Goal: Find contact information

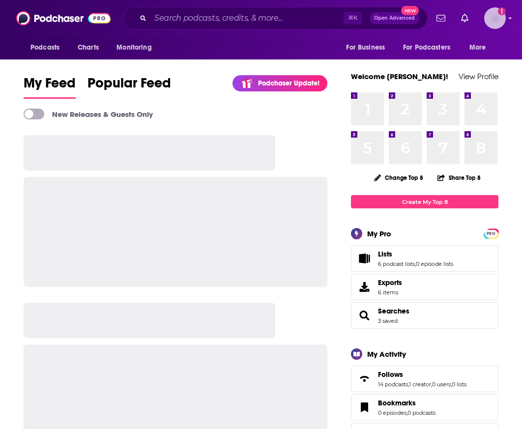
click at [505, 22] on img "Logged in as paige.thornton" at bounding box center [496, 18] width 22 height 22
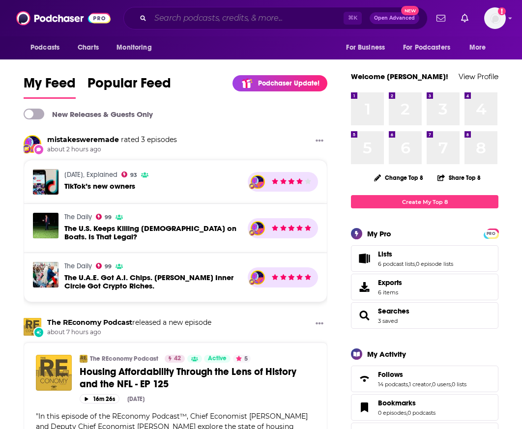
click at [203, 18] on input "Search podcasts, credits, & more..." at bounding box center [247, 18] width 193 height 16
click at [250, 20] on input "Search podcasts, credits, & more..." at bounding box center [247, 18] width 193 height 16
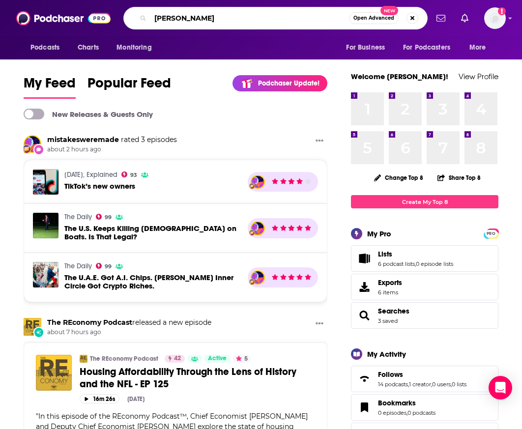
type input "[PERSON_NAME]"
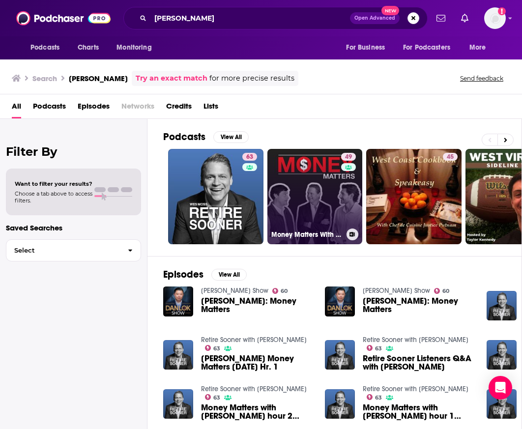
click at [333, 215] on link "49 Money Matters With [PERSON_NAME]" at bounding box center [315, 196] width 95 height 95
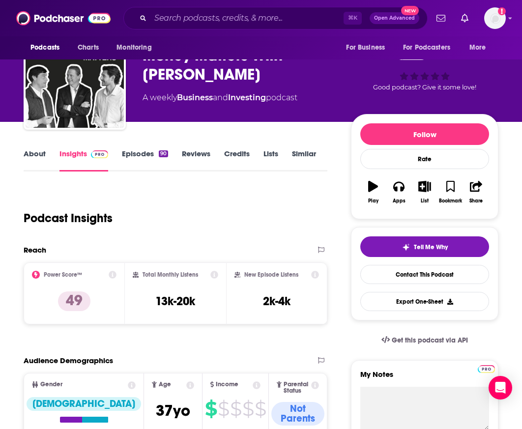
scroll to position [37, 0]
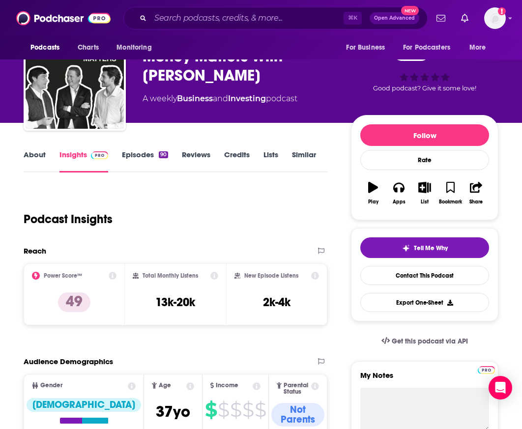
click at [41, 161] on link "About" at bounding box center [35, 161] width 22 height 23
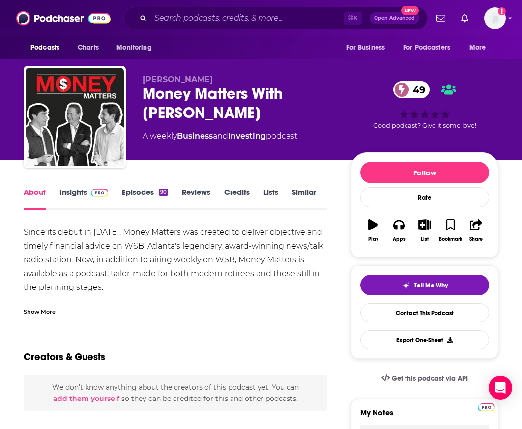
click at [72, 196] on link "Insights" at bounding box center [84, 198] width 49 height 23
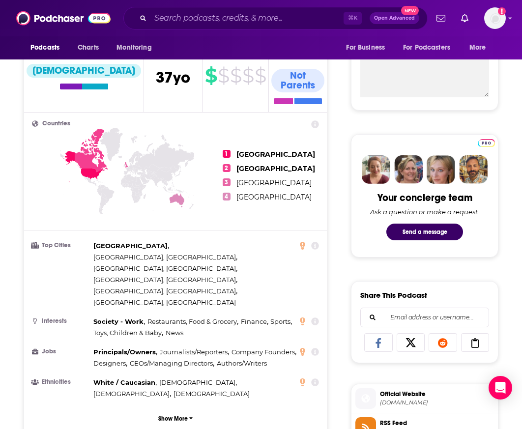
scroll to position [383, 0]
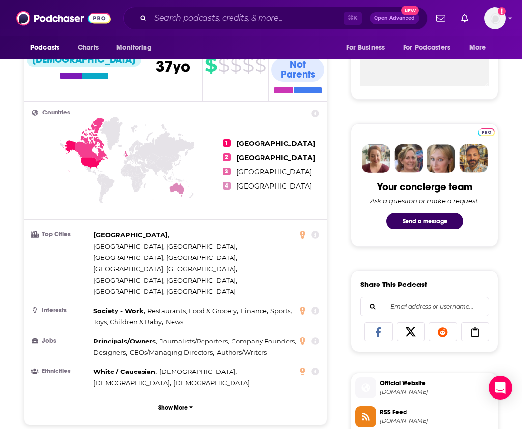
click at [314, 307] on icon at bounding box center [315, 311] width 8 height 8
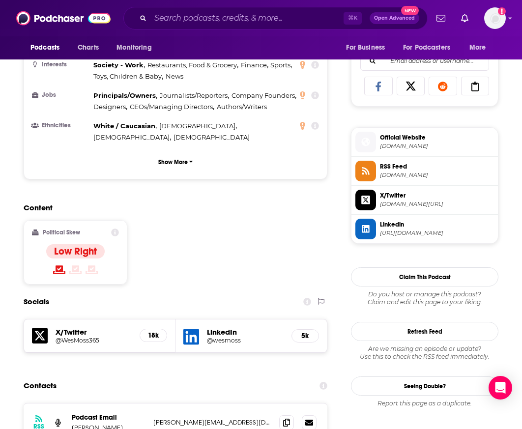
scroll to position [735, 0]
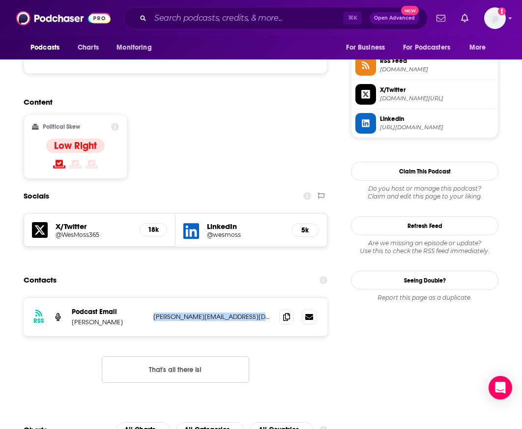
drag, startPoint x: 152, startPoint y: 253, endPoint x: 273, endPoint y: 253, distance: 121.0
click at [273, 298] on div "RSS Podcast Email Wes Moss [EMAIL_ADDRESS][DOMAIN_NAME] [PERSON_NAME][EMAIL_ADD…" at bounding box center [176, 317] width 304 height 38
copy p "[PERSON_NAME][EMAIL_ADDRESS][DOMAIN_NAME]"
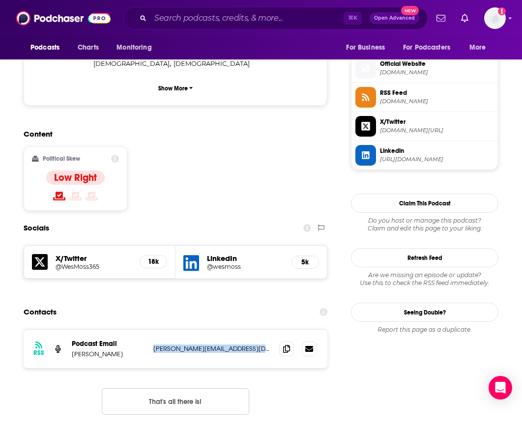
scroll to position [697, 0]
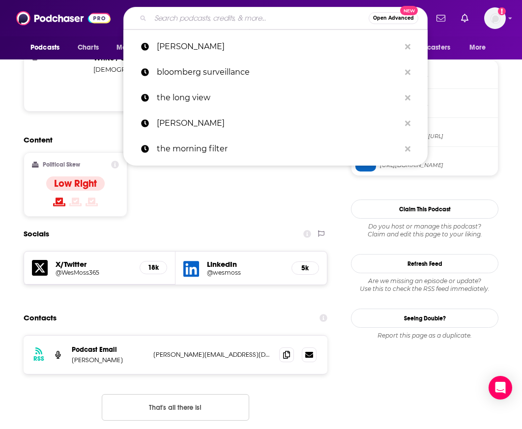
click at [247, 17] on input "Search podcasts, credits, & more..." at bounding box center [260, 18] width 218 height 16
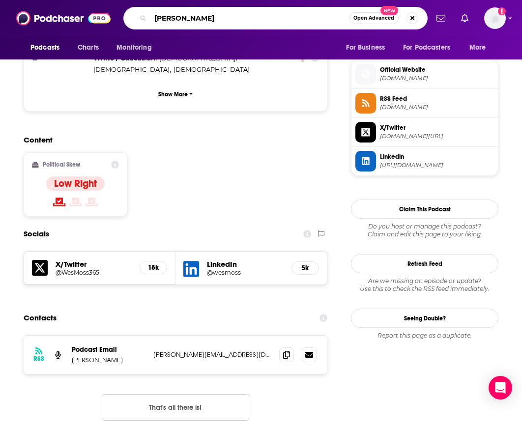
type input "[PERSON_NAME]"
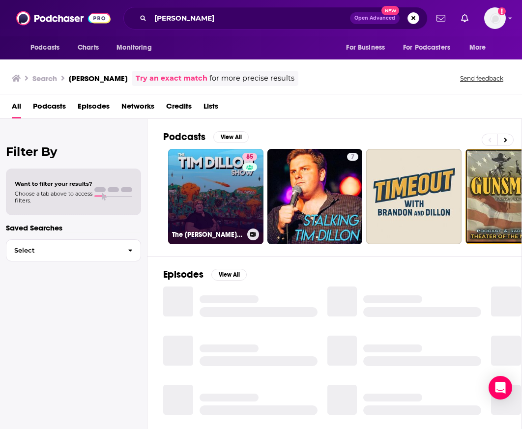
click at [208, 180] on link "85 The [PERSON_NAME] Show" at bounding box center [215, 196] width 95 height 95
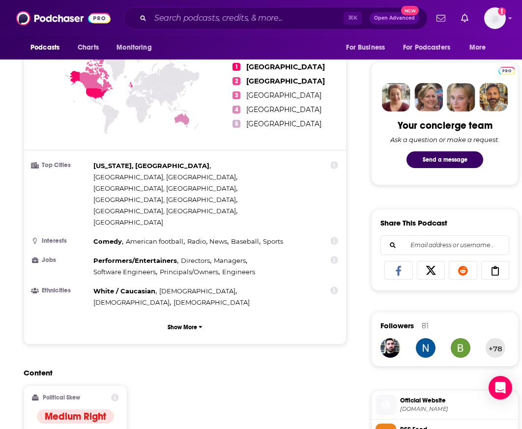
scroll to position [442, 0]
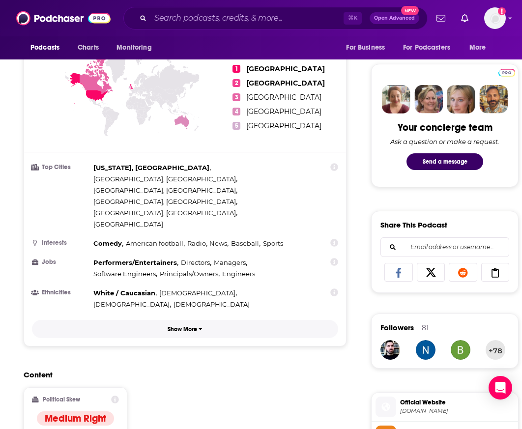
click at [186, 326] on p "Show More" at bounding box center [183, 329] width 30 height 7
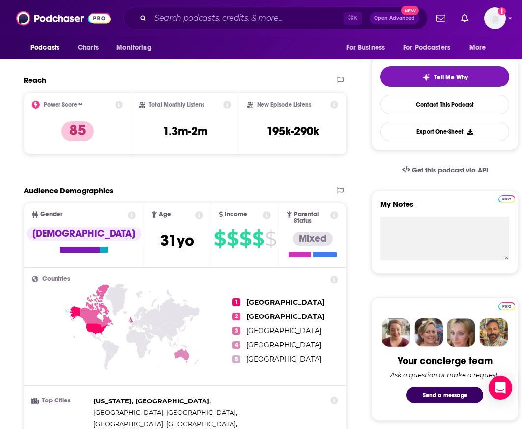
scroll to position [207, 0]
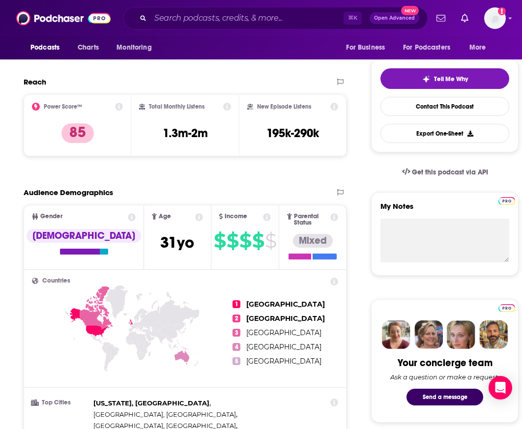
click at [337, 218] on icon at bounding box center [335, 218] width 8 height 8
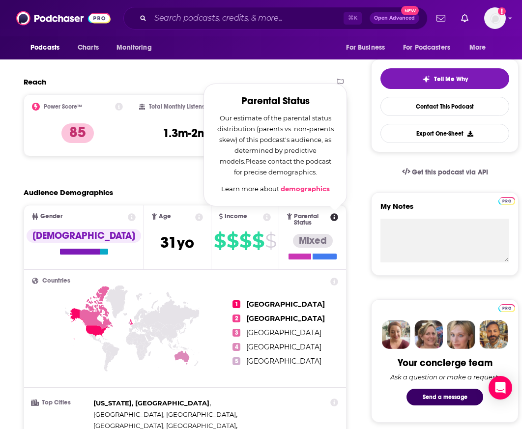
click at [310, 190] on link "demographics" at bounding box center [305, 189] width 49 height 8
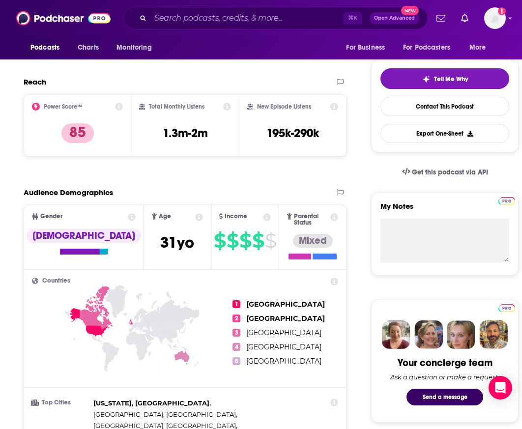
click at [337, 108] on icon at bounding box center [335, 107] width 8 height 8
click at [123, 105] on div "Power Score™ 85" at bounding box center [78, 125] width 108 height 62
click at [118, 110] on icon at bounding box center [119, 107] width 8 height 8
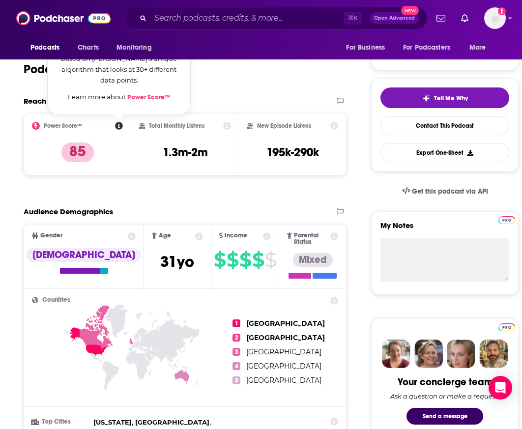
scroll to position [180, 0]
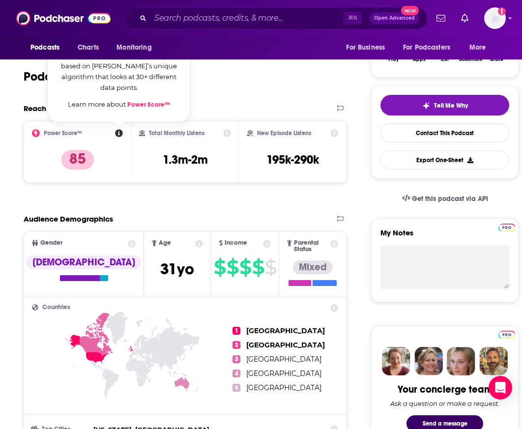
click at [141, 102] on link "Power Score™" at bounding box center [148, 105] width 43 height 8
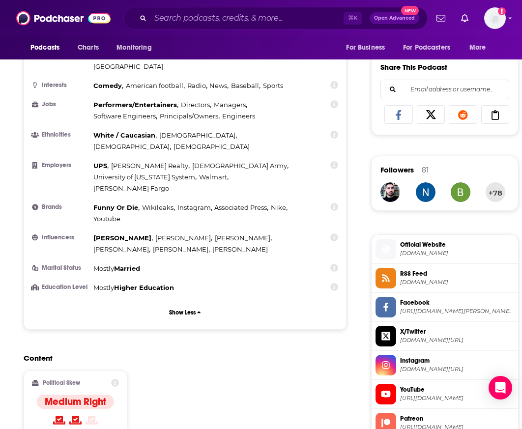
scroll to position [601, 0]
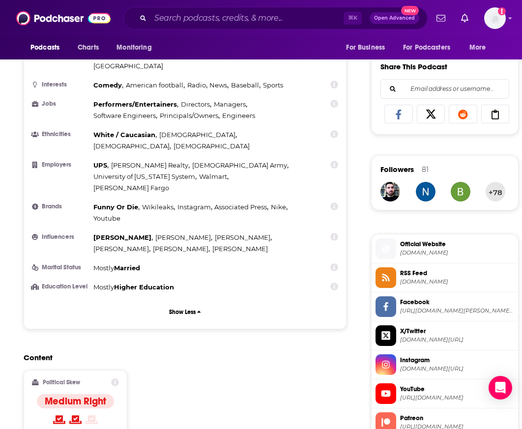
click at [78, 396] on h4 "Medium Right" at bounding box center [75, 402] width 61 height 12
click at [113, 379] on icon at bounding box center [115, 383] width 8 height 8
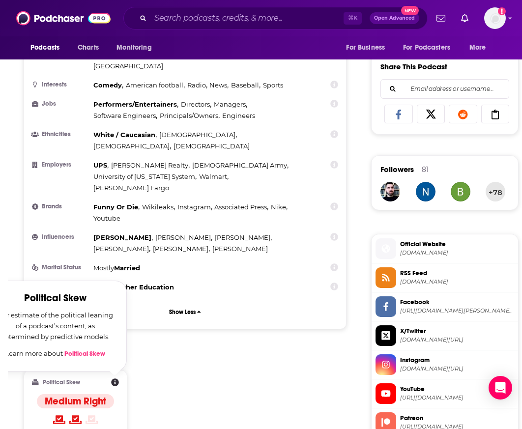
click at [94, 350] on link "Political Skew" at bounding box center [84, 354] width 41 height 8
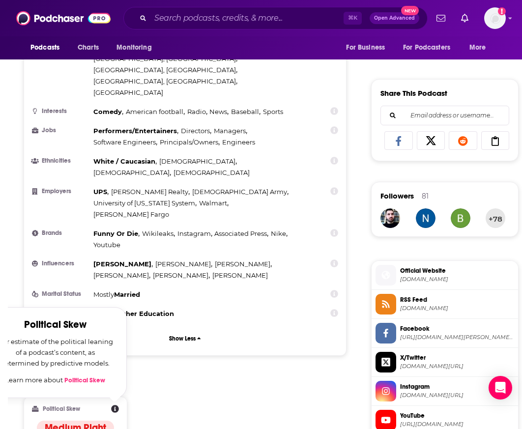
scroll to position [572, 0]
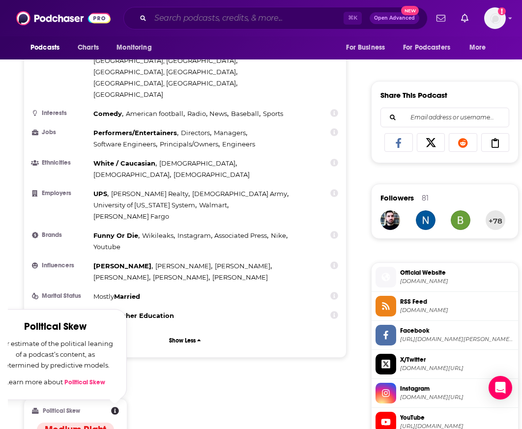
click at [224, 24] on input "Search podcasts, credits, & more..." at bounding box center [247, 18] width 193 height 16
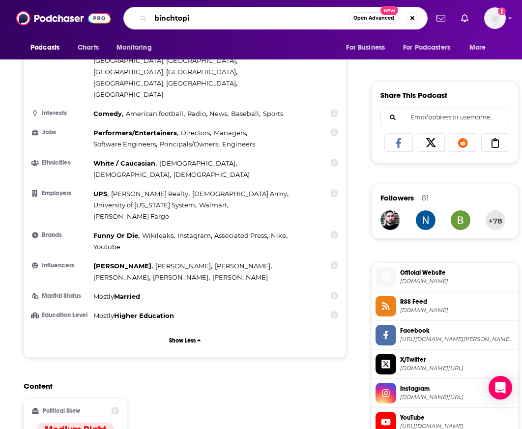
type input "binchtopia"
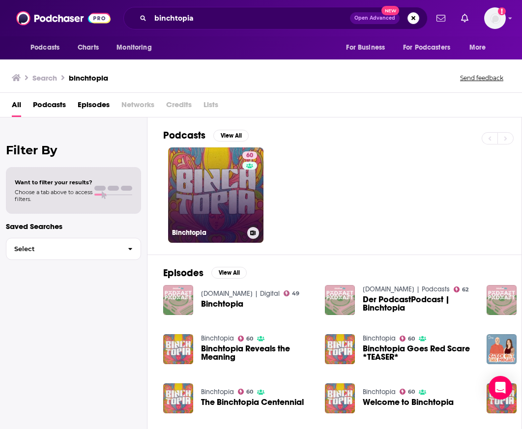
click at [222, 177] on link "60 Binchtopia" at bounding box center [215, 195] width 95 height 95
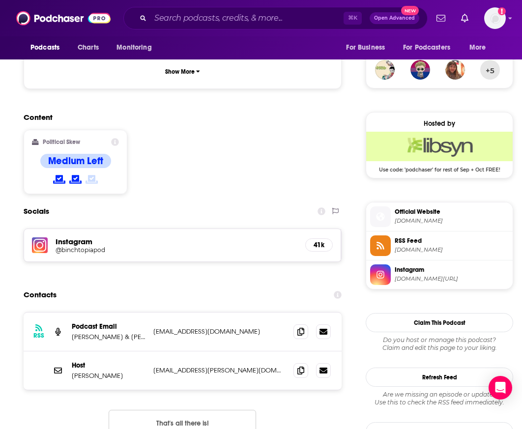
scroll to position [725, 0]
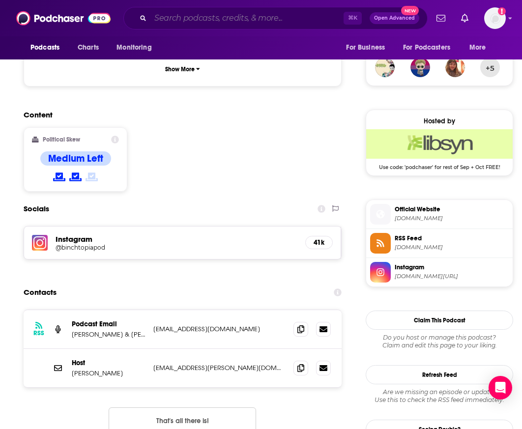
click at [219, 21] on input "Search podcasts, credits, & more..." at bounding box center [247, 18] width 193 height 16
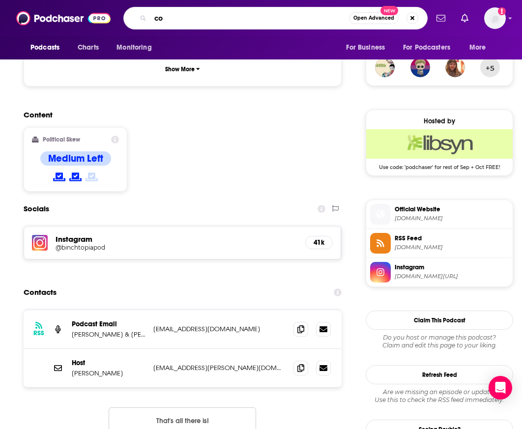
type input "c"
type input "the morning filter"
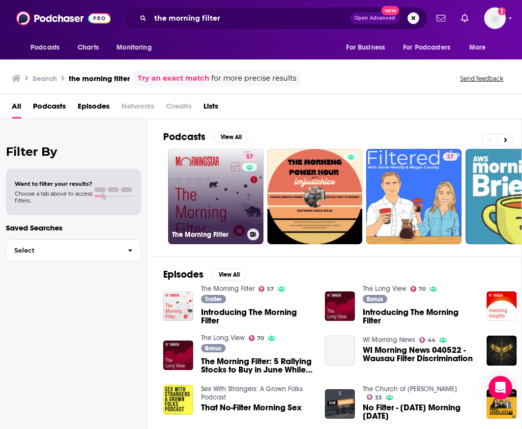
click at [217, 181] on link "57 The Morning Filter" at bounding box center [215, 196] width 95 height 95
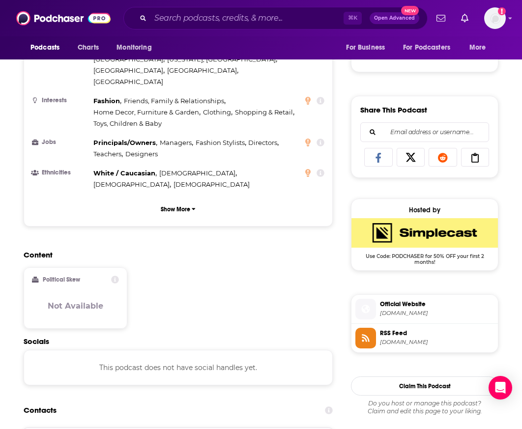
scroll to position [609, 0]
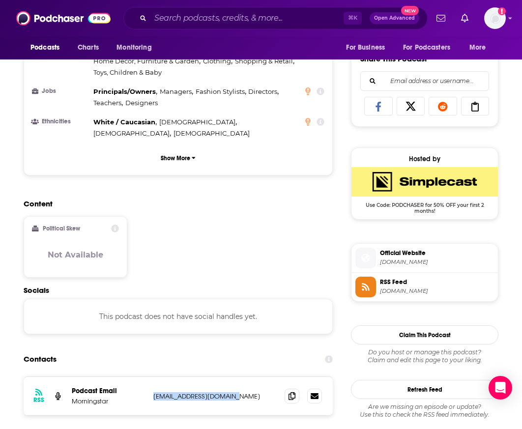
drag, startPoint x: 154, startPoint y: 362, endPoint x: 250, endPoint y: 364, distance: 95.9
click at [250, 393] on p "[EMAIL_ADDRESS][DOMAIN_NAME]" at bounding box center [214, 397] width 123 height 8
copy p "[EMAIL_ADDRESS][DOMAIN_NAME]"
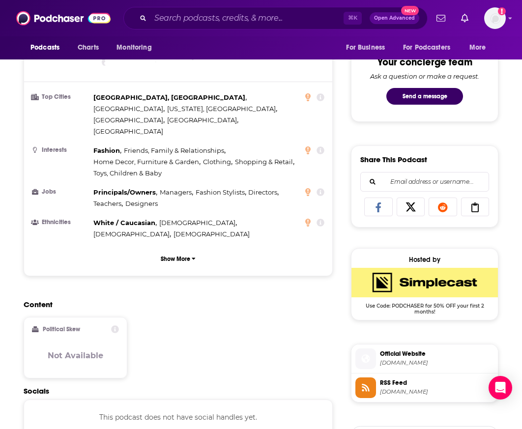
scroll to position [489, 0]
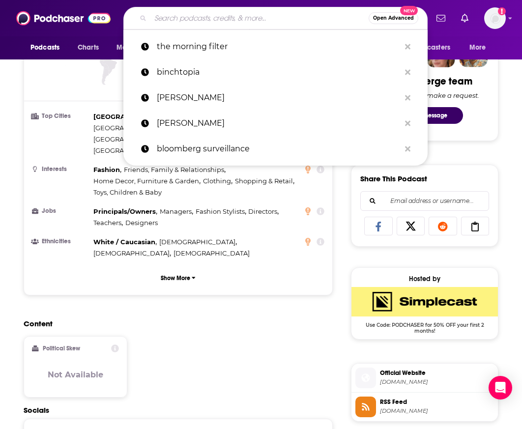
click at [173, 19] on input "Search podcasts, credits, & more..." at bounding box center [260, 18] width 218 height 16
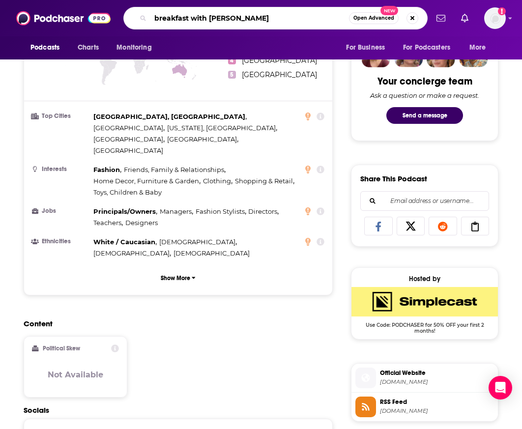
type input "breakfast with [PERSON_NAME]"
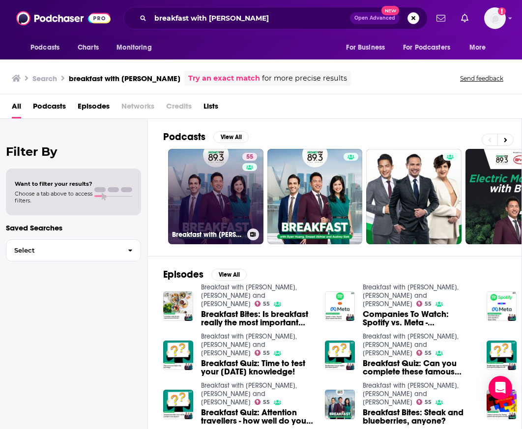
click at [204, 191] on link "55 Breakfast with [PERSON_NAME], [PERSON_NAME] and [PERSON_NAME]" at bounding box center [215, 196] width 95 height 95
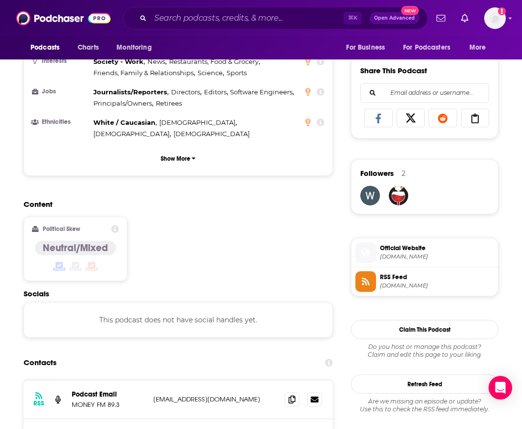
scroll to position [618, 0]
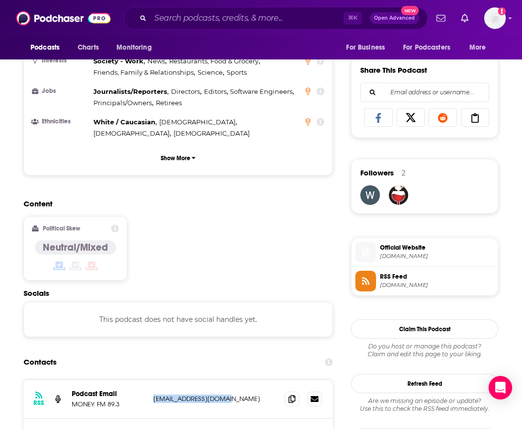
drag, startPoint x: 153, startPoint y: 345, endPoint x: 245, endPoint y: 345, distance: 91.5
click at [245, 395] on p "[EMAIL_ADDRESS][DOMAIN_NAME]" at bounding box center [214, 399] width 123 height 8
copy p "[EMAIL_ADDRESS][DOMAIN_NAME]"
click at [230, 353] on div "Contacts" at bounding box center [178, 362] width 309 height 19
drag, startPoint x: 154, startPoint y: 386, endPoint x: 233, endPoint y: 385, distance: 78.7
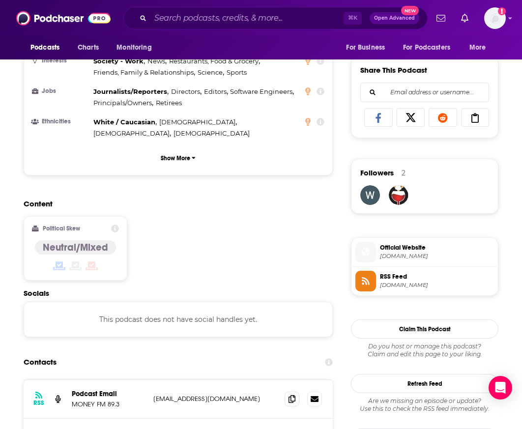
copy p "[EMAIL_ADDRESS][DOMAIN_NAME]"
click at [318, 199] on div "Content Political Skew Neutral/Mixed" at bounding box center [178, 244] width 309 height 90
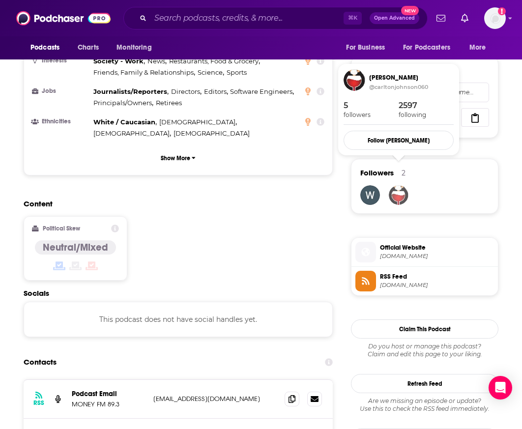
click at [396, 185] on img "carlton johnson" at bounding box center [399, 195] width 20 height 20
